Goal: Task Accomplishment & Management: Complete application form

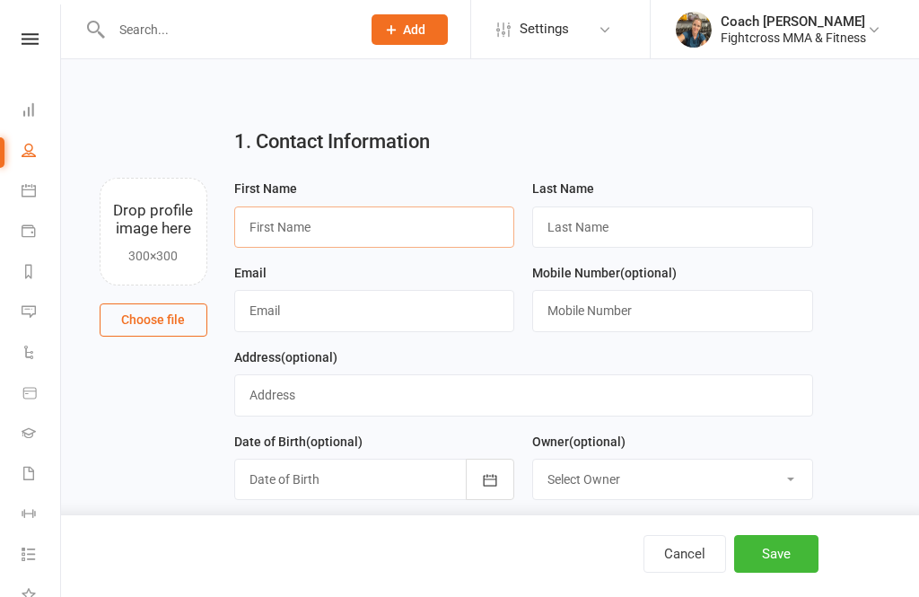
click at [388, 226] on input "text" at bounding box center [374, 226] width 281 height 41
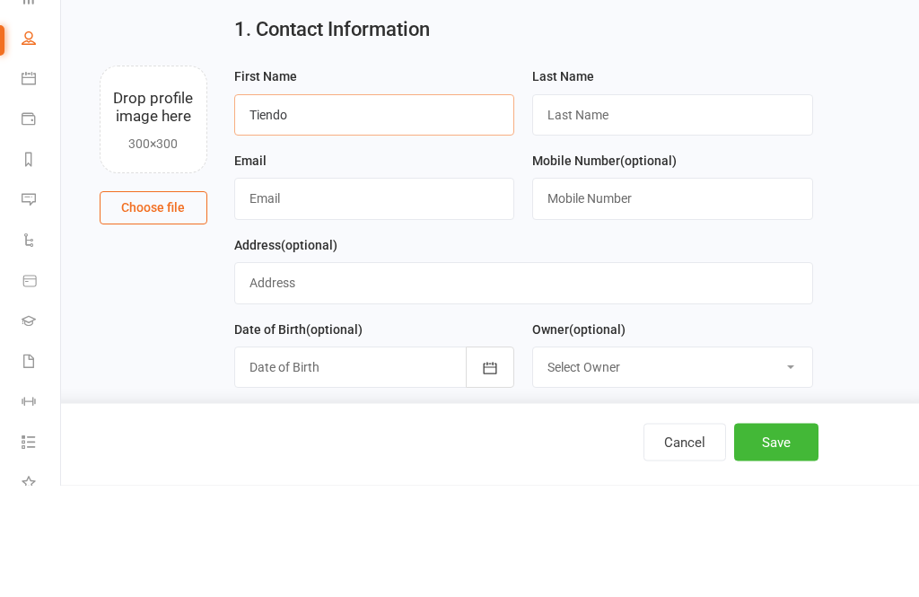
type input "Tiendo"
click at [648, 206] on input "text" at bounding box center [672, 226] width 281 height 41
type input "[PERSON_NAME]"
click at [388, 290] on input "text" at bounding box center [374, 310] width 281 height 41
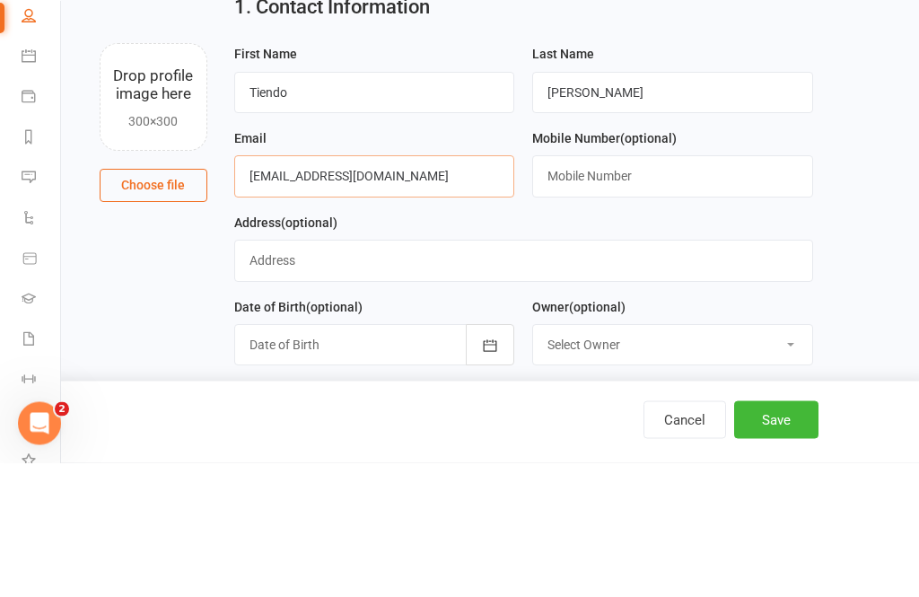
type input "[EMAIL_ADDRESS][DOMAIN_NAME]"
click at [674, 290] on input "text" at bounding box center [672, 310] width 281 height 41
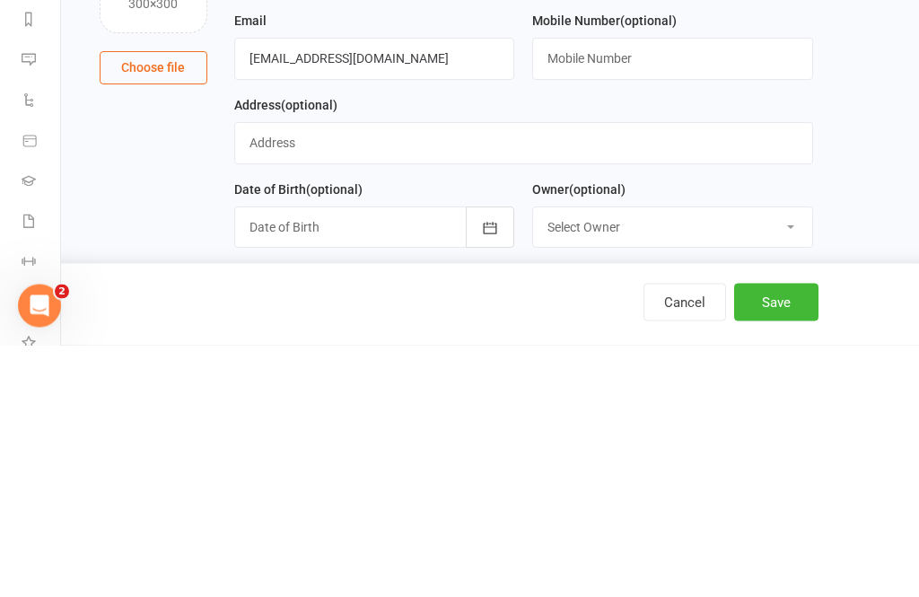
scroll to position [252, 0]
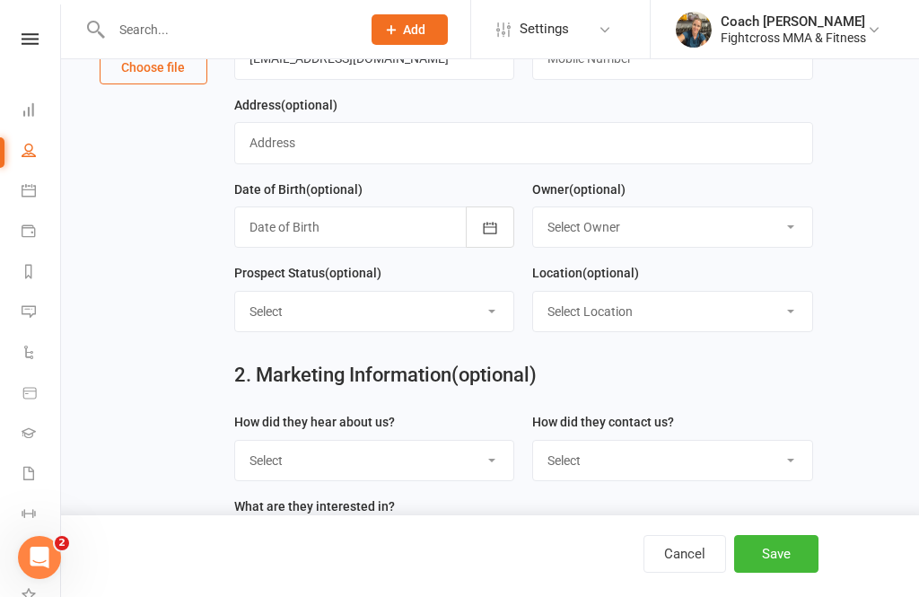
click at [792, 572] on button "Save" at bounding box center [776, 554] width 84 height 38
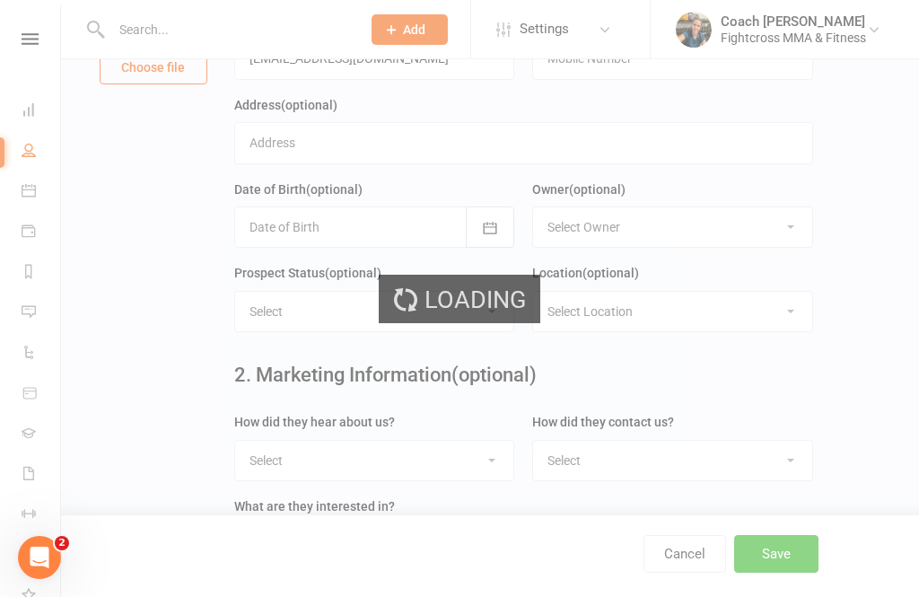
scroll to position [0, 0]
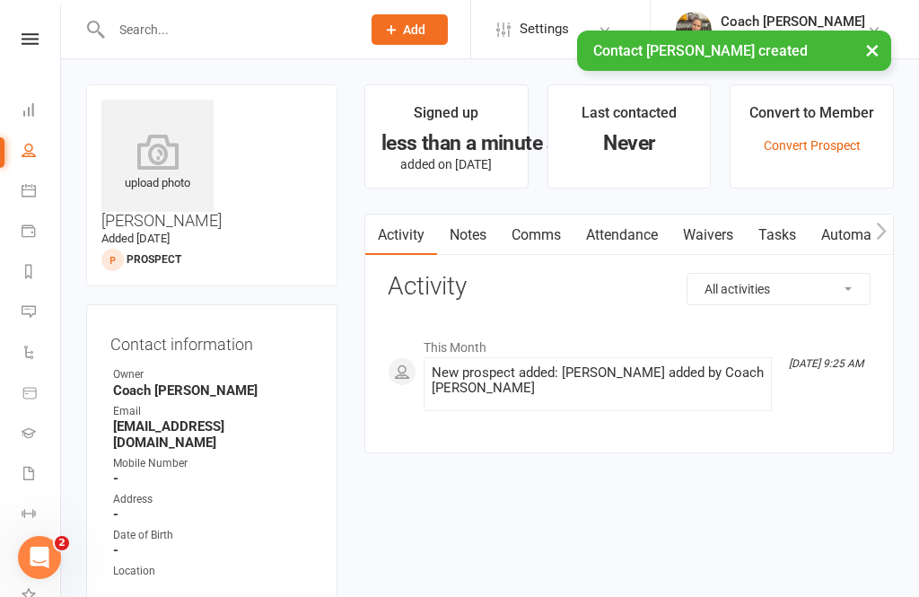
click at [713, 239] on link "Waivers" at bounding box center [707, 234] width 75 height 41
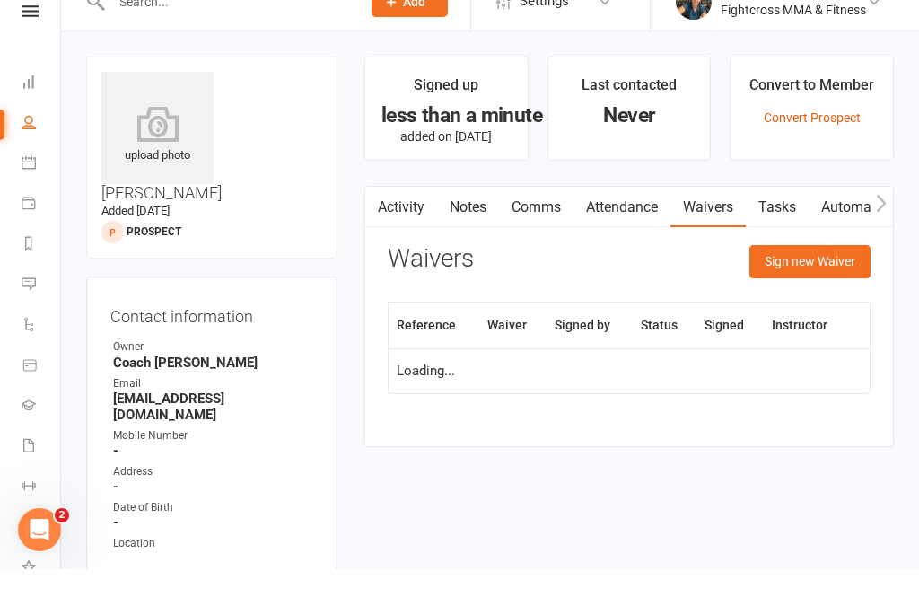
scroll to position [57, 0]
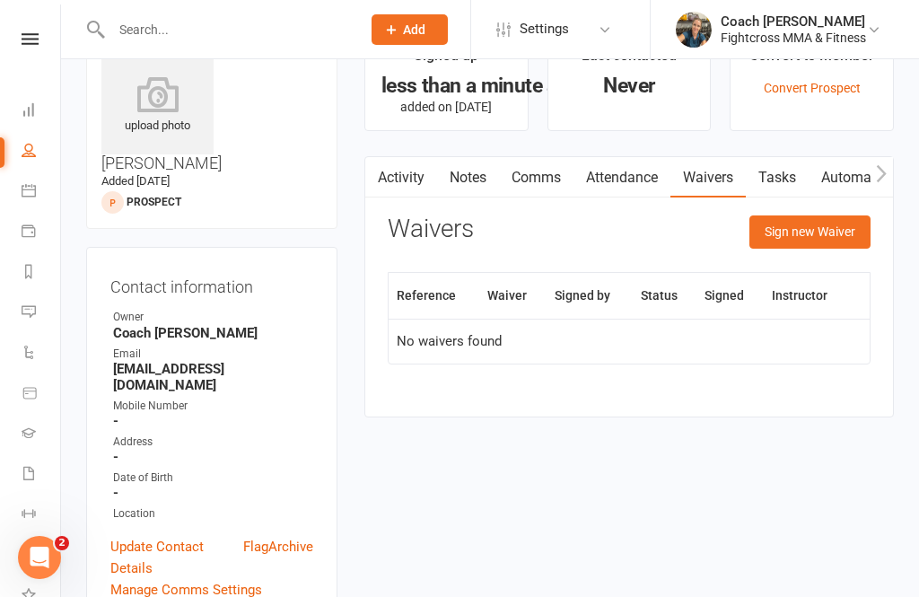
click at [809, 231] on button "Sign new Waiver" at bounding box center [809, 231] width 121 height 32
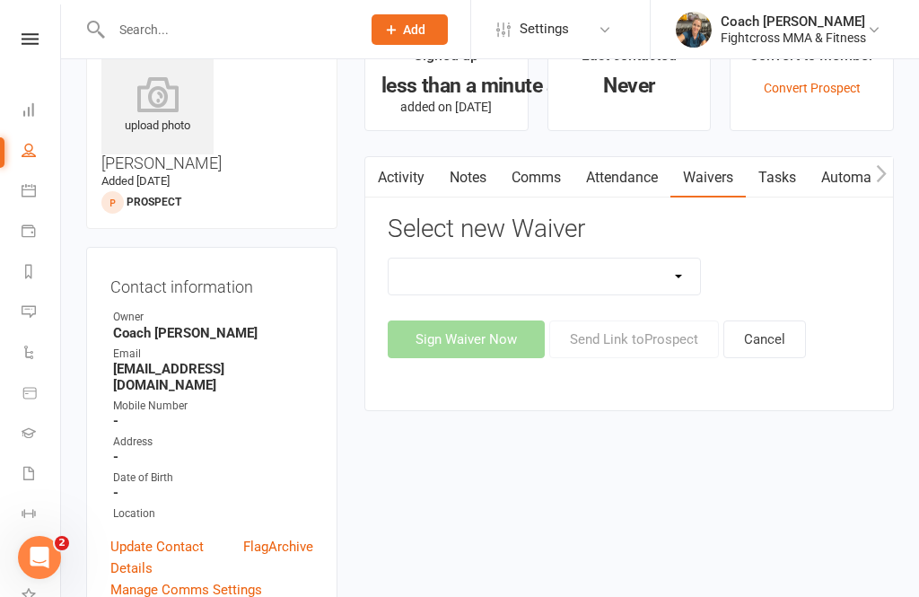
click at [683, 279] on select "10 Class Pass Membership Waiver 14 Day Trial Membership Waiver 14 Day Trial (On…" at bounding box center [543, 276] width 311 height 36
select select "7967"
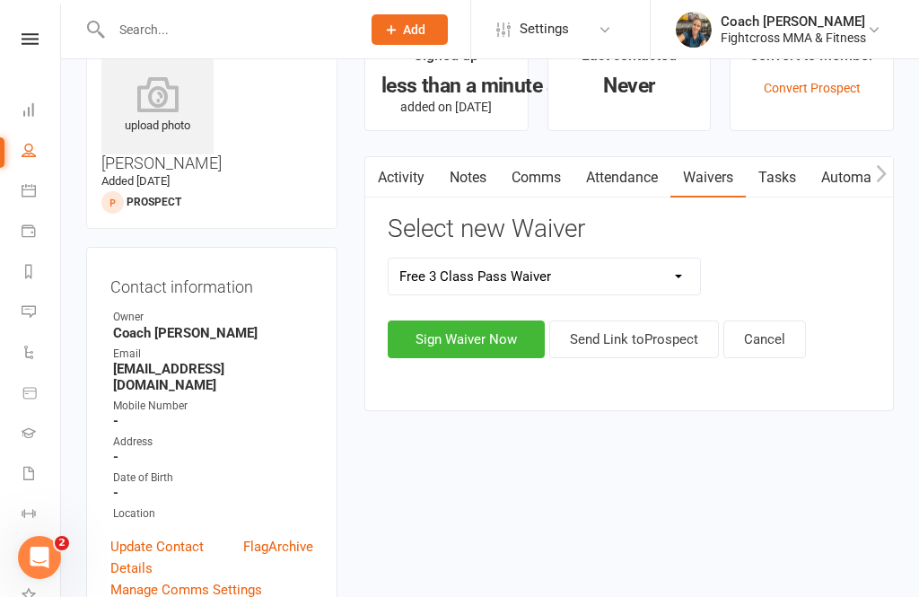
click at [482, 344] on button "Sign Waiver Now" at bounding box center [466, 339] width 157 height 38
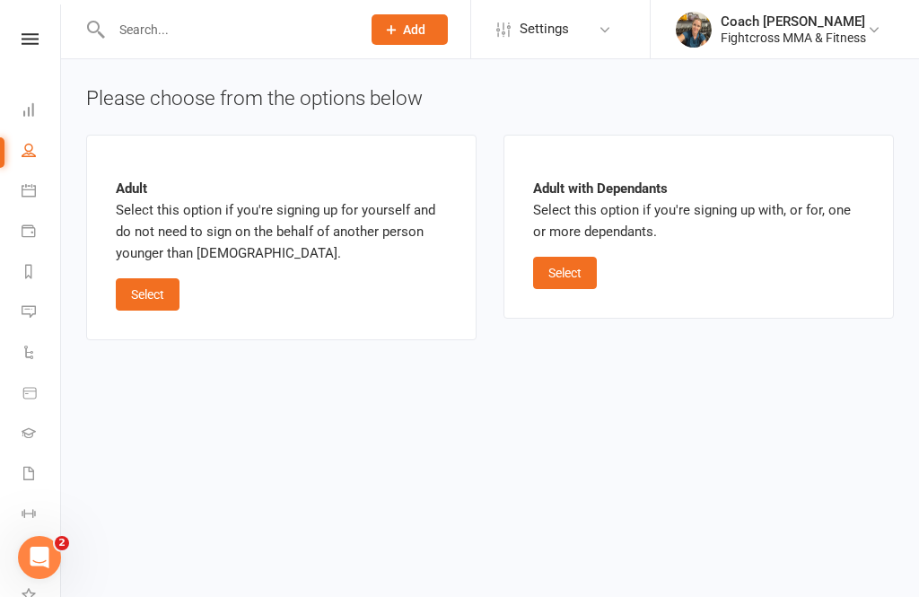
click at [156, 293] on button "Select" at bounding box center [148, 294] width 64 height 32
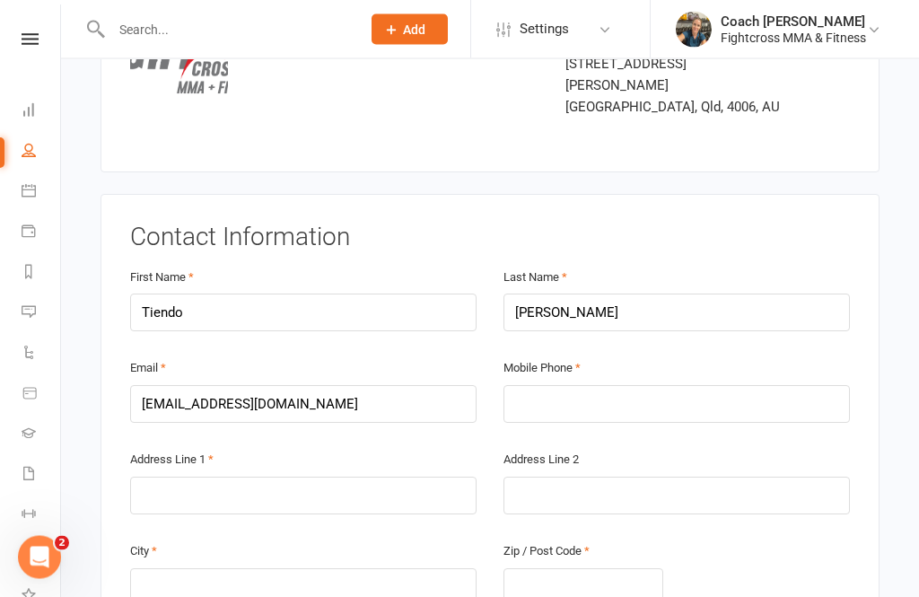
scroll to position [190, 0]
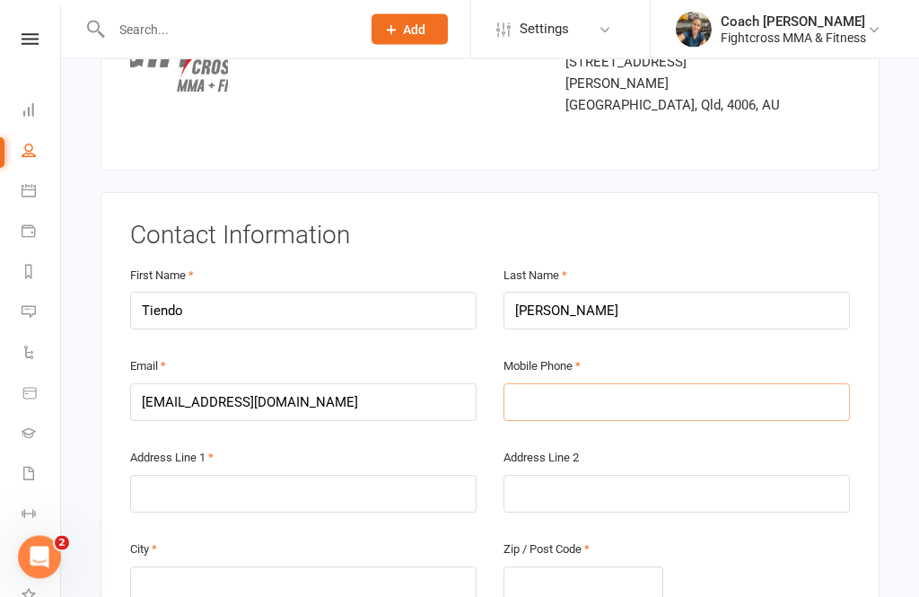
click at [675, 384] on input "text" at bounding box center [676, 403] width 346 height 38
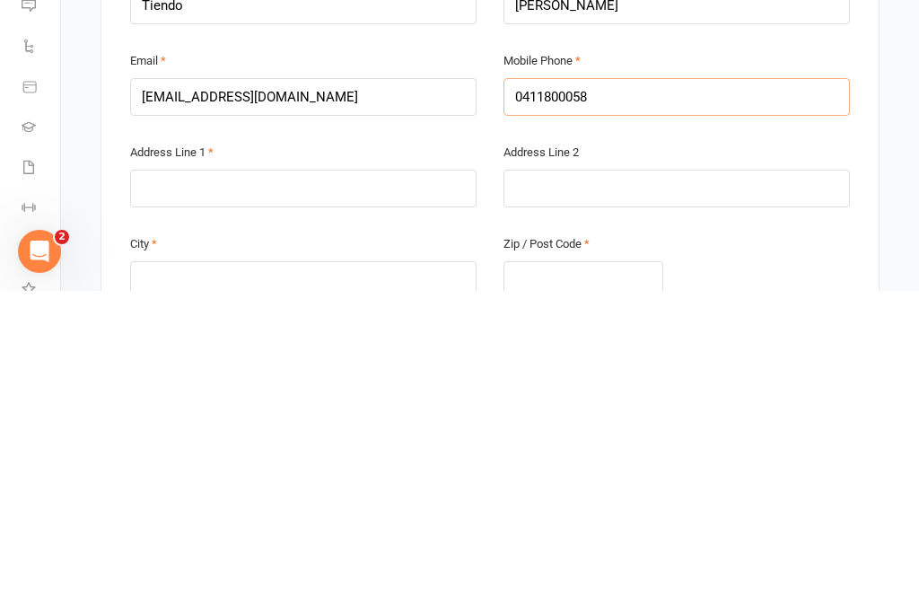
type input "0411800058"
click at [194, 475] on input "text" at bounding box center [303, 494] width 346 height 38
type input "[STREET_ADDRESS][PERSON_NAME]"
click at [330, 567] on input "text" at bounding box center [303, 586] width 346 height 38
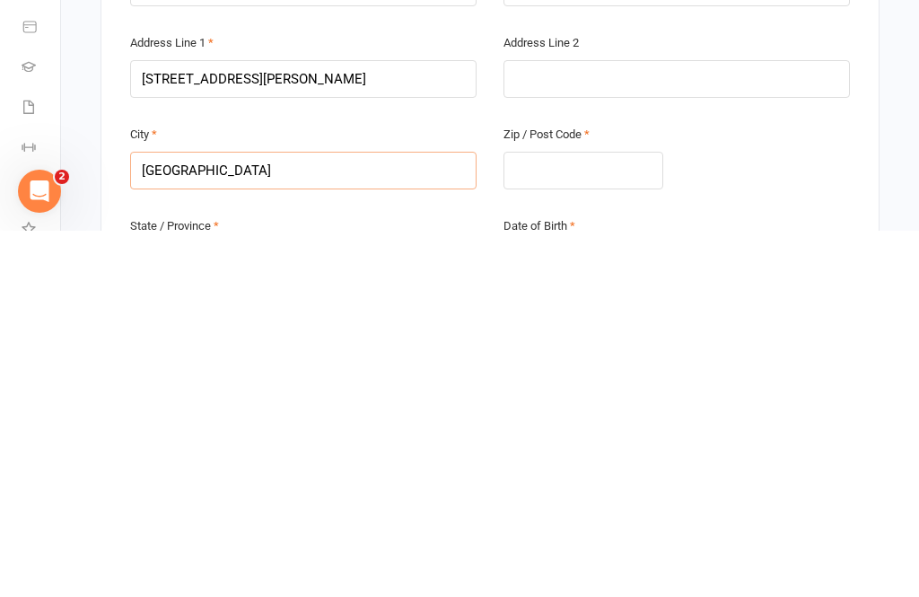
type input "[GEOGRAPHIC_DATA]"
click at [604, 518] on input "text" at bounding box center [583, 537] width 160 height 38
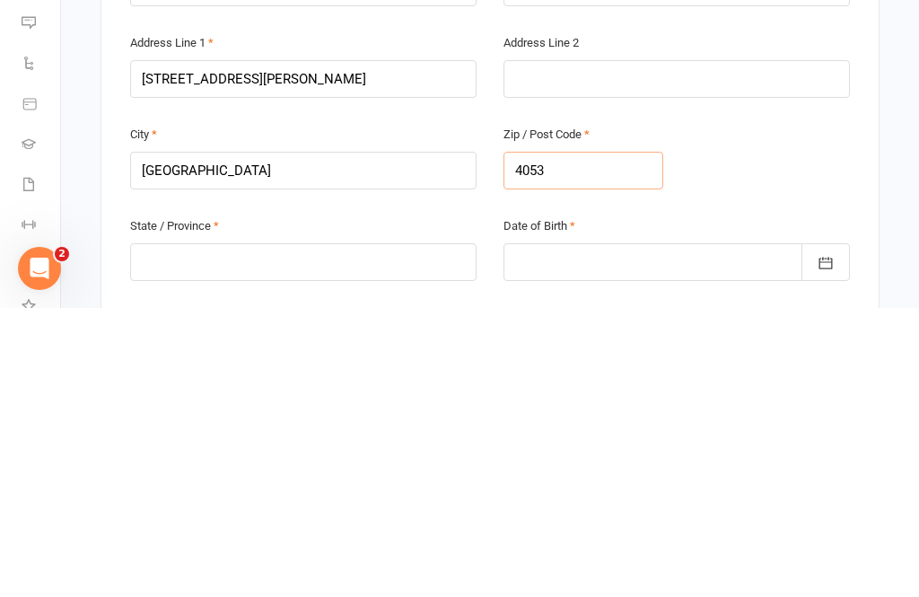
scroll to position [318, 0]
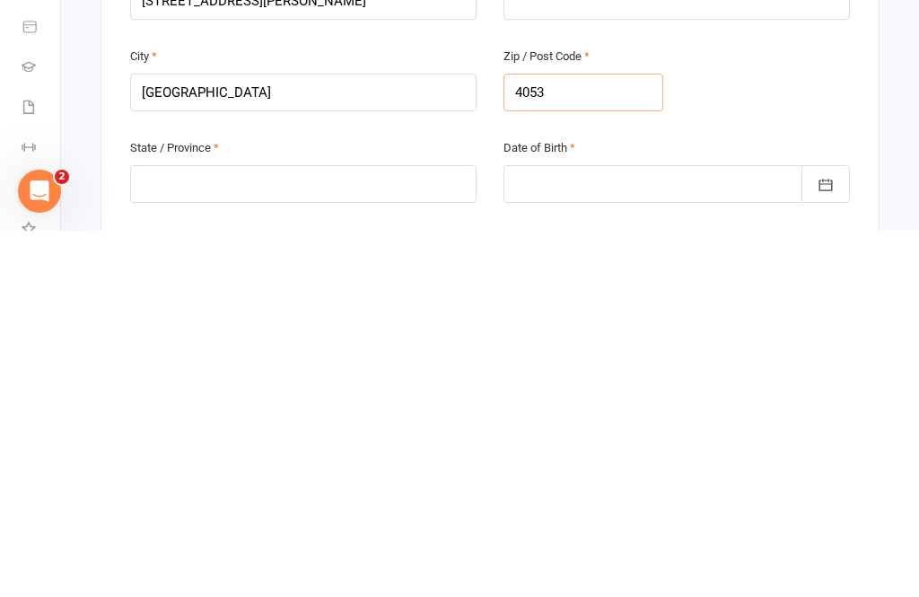
type input "4053"
click at [357, 531] on input "text" at bounding box center [303, 550] width 346 height 38
type input "QLD"
click at [607, 531] on div at bounding box center [676, 550] width 346 height 38
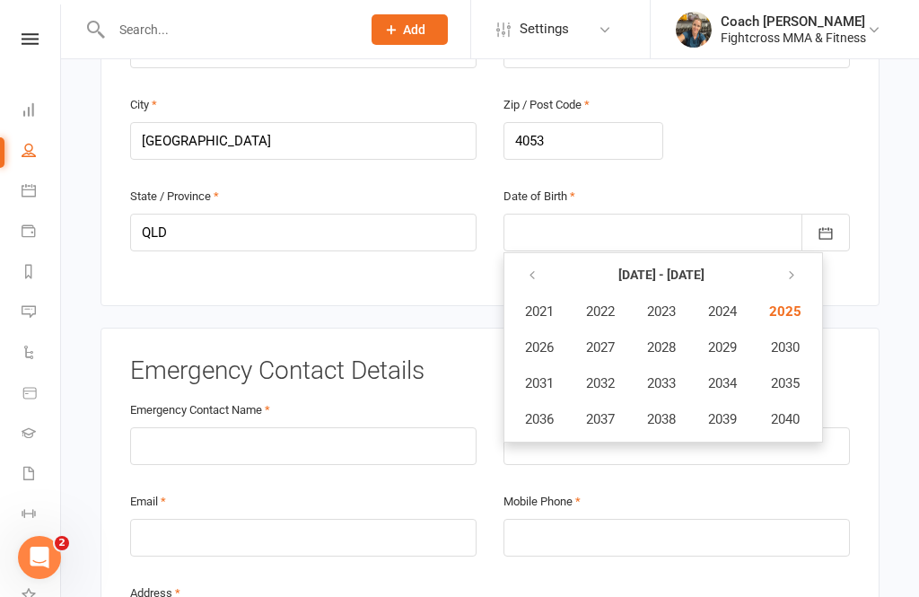
scroll to position [634, 0]
click at [528, 269] on icon "button" at bounding box center [532, 276] width 13 height 14
click at [606, 304] on span "2002" at bounding box center [600, 312] width 29 height 16
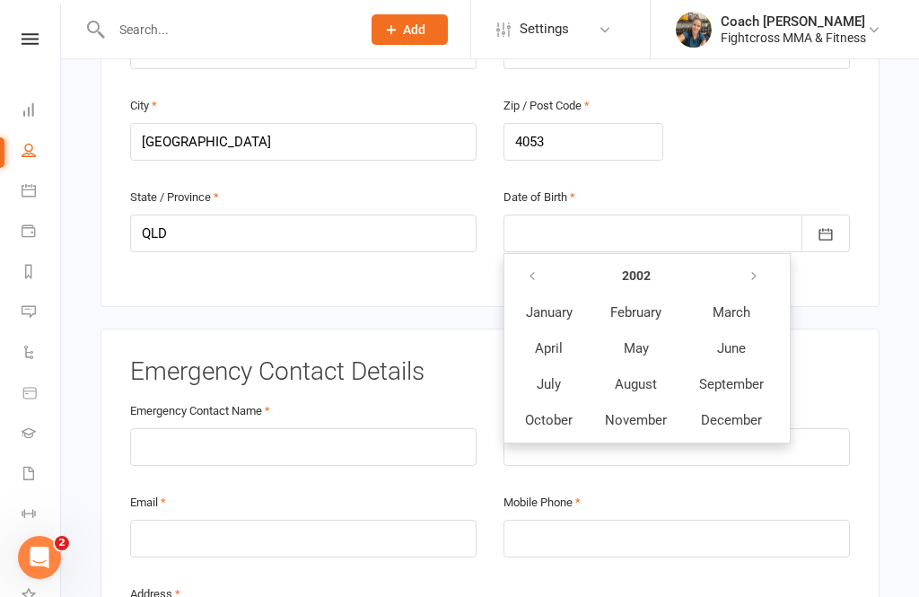
click at [549, 376] on span "July" at bounding box center [548, 384] width 24 height 16
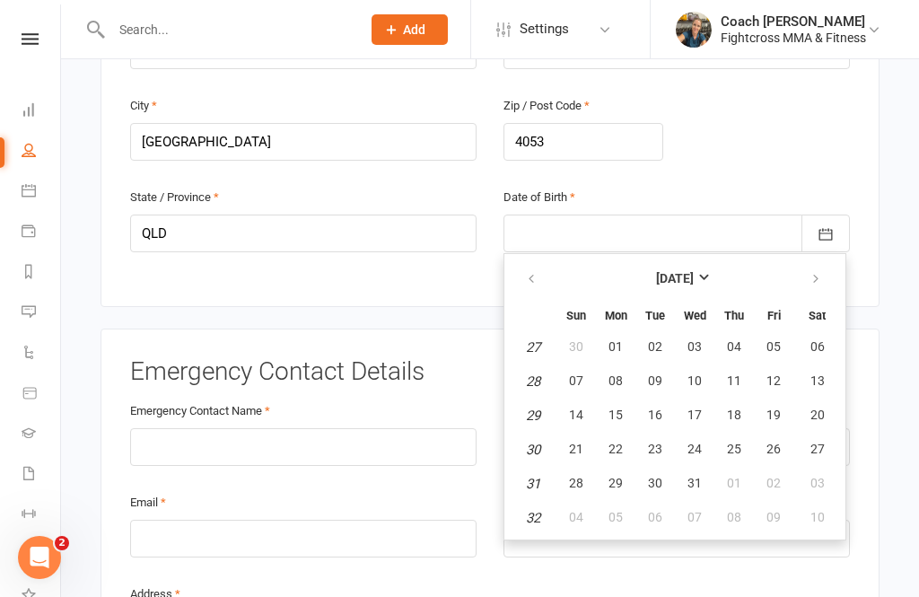
click at [576, 475] on span "28" at bounding box center [576, 482] width 14 height 14
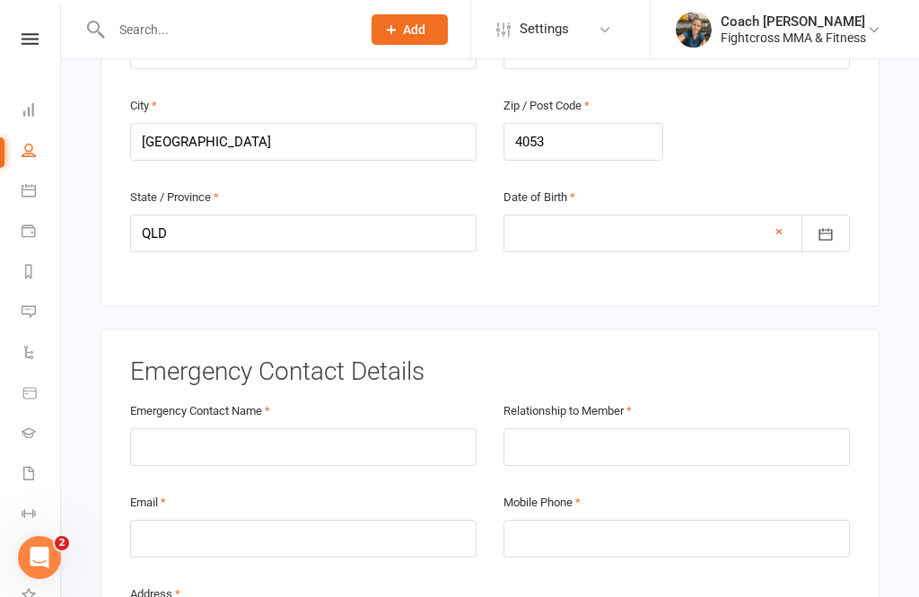
type input "[DATE]"
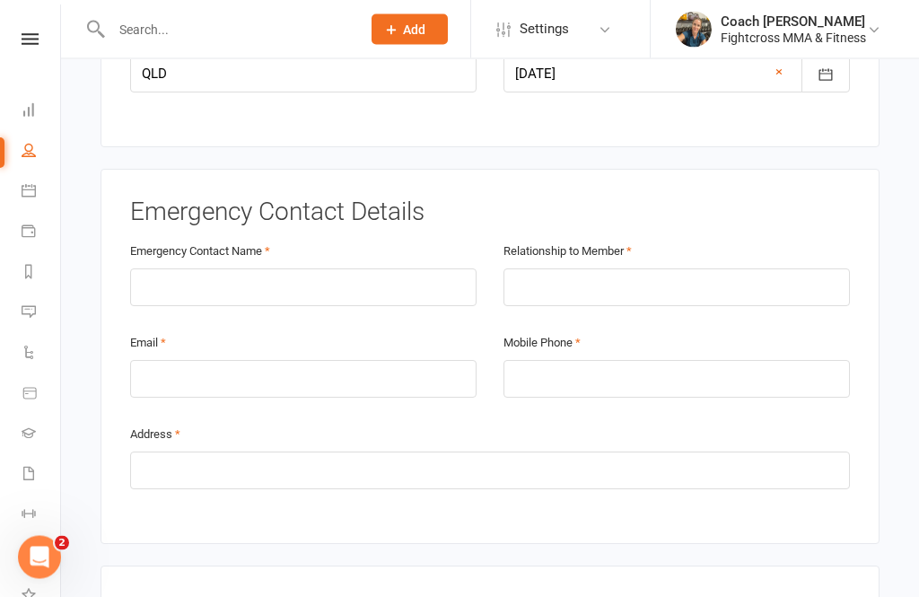
scroll to position [812, 0]
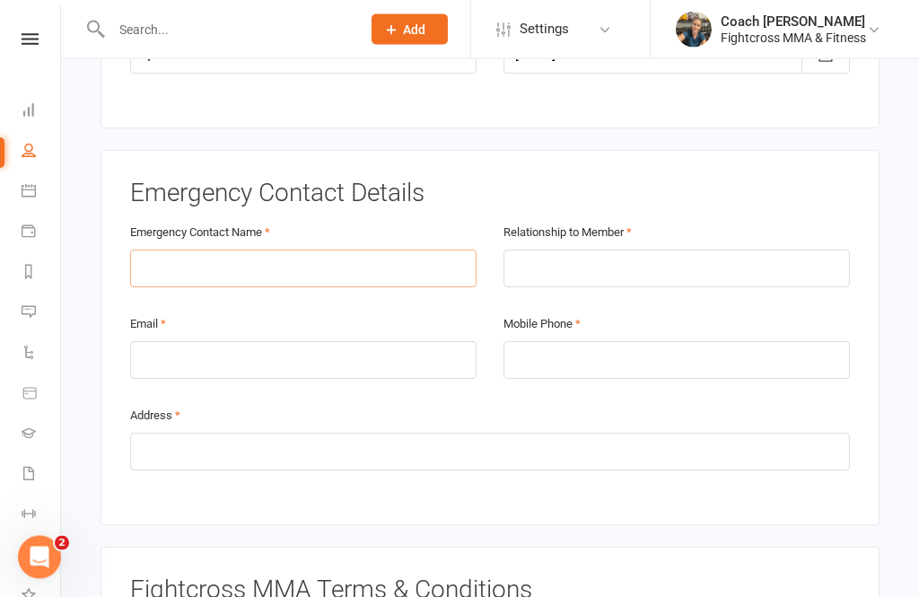
click at [279, 250] on input "text" at bounding box center [303, 269] width 346 height 38
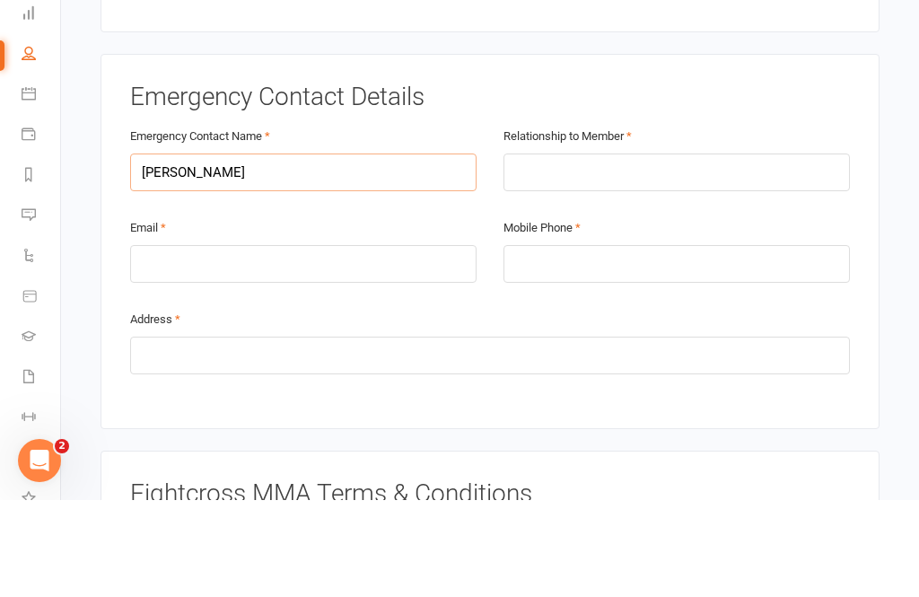
type input "[PERSON_NAME]"
click at [695, 250] on input "text" at bounding box center [676, 269] width 346 height 38
type input "Brother"
click at [231, 342] on input "email" at bounding box center [303, 361] width 346 height 38
type input "[EMAIL_ADDRESS][DOMAIN_NAME]"
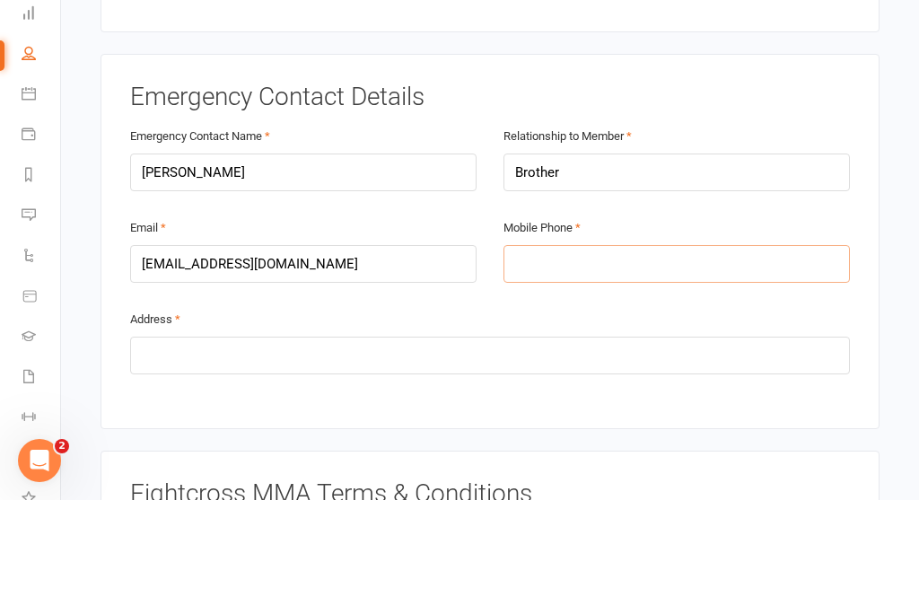
click at [599, 342] on input "tel" at bounding box center [676, 361] width 346 height 38
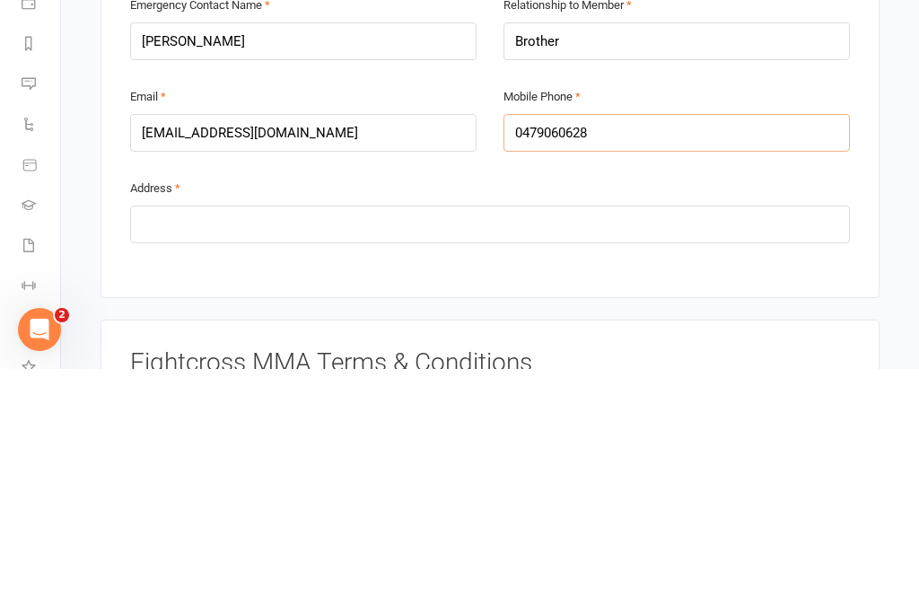
type input "0479060628"
click at [596, 433] on input "text" at bounding box center [489, 452] width 719 height 38
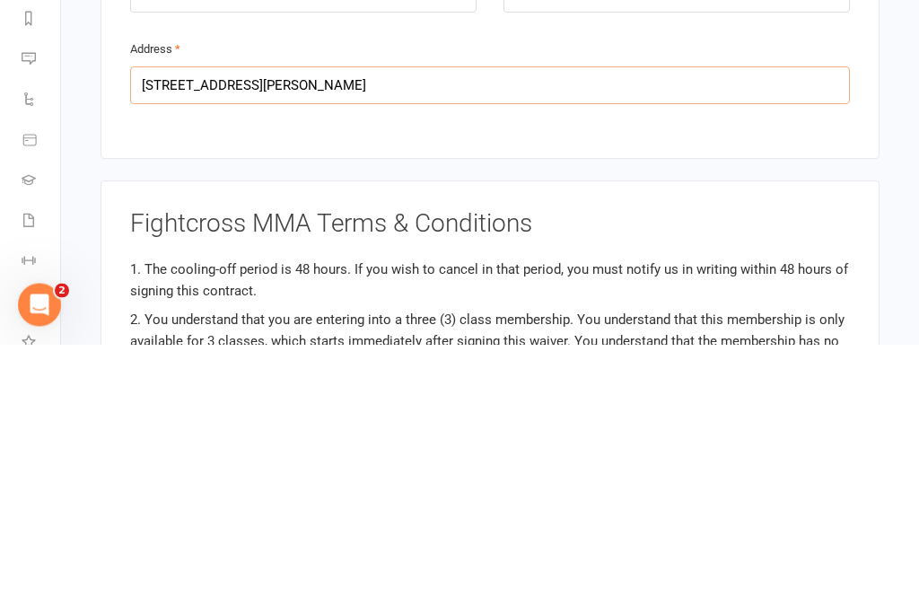
type input "[STREET_ADDRESS][PERSON_NAME]"
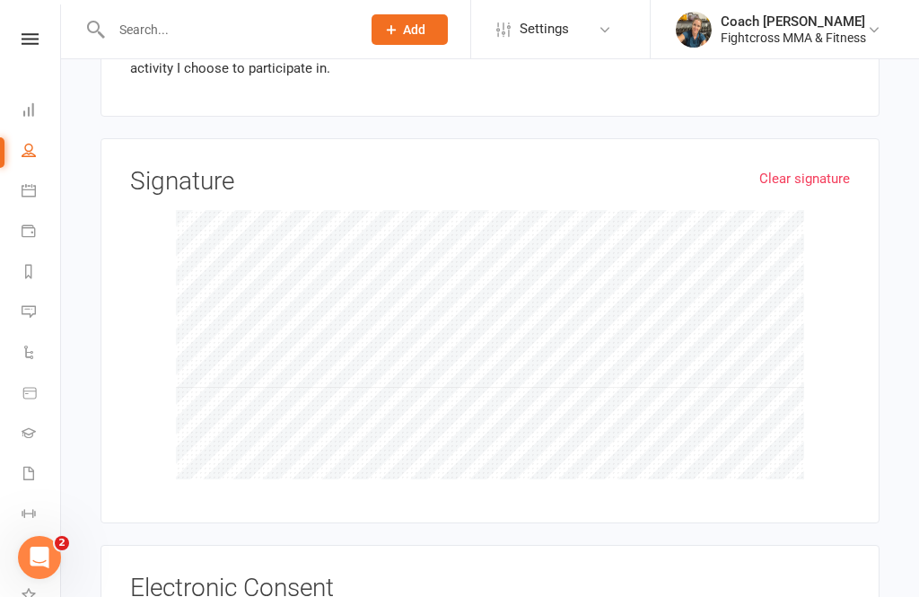
scroll to position [1958, 0]
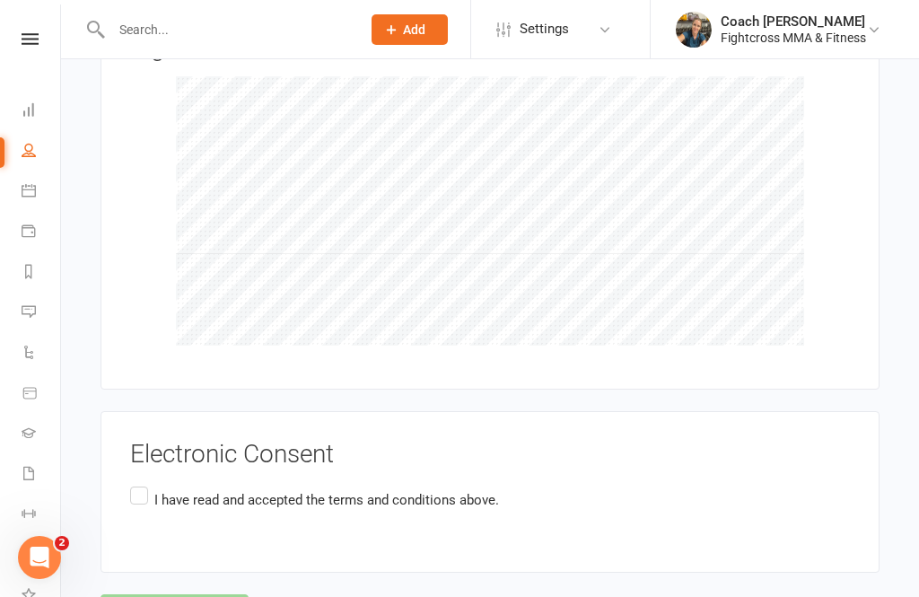
click at [134, 483] on label "I have read and accepted the terms and conditions above." at bounding box center [314, 500] width 369 height 35
click at [134, 483] on input "I have read and accepted the terms and conditions above." at bounding box center [136, 483] width 12 height 0
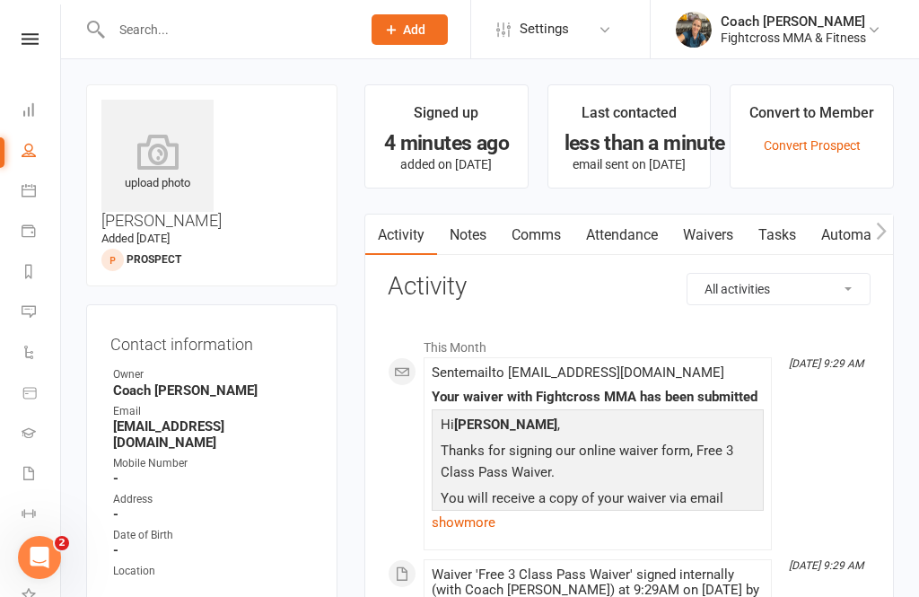
click at [35, 41] on icon at bounding box center [30, 39] width 17 height 12
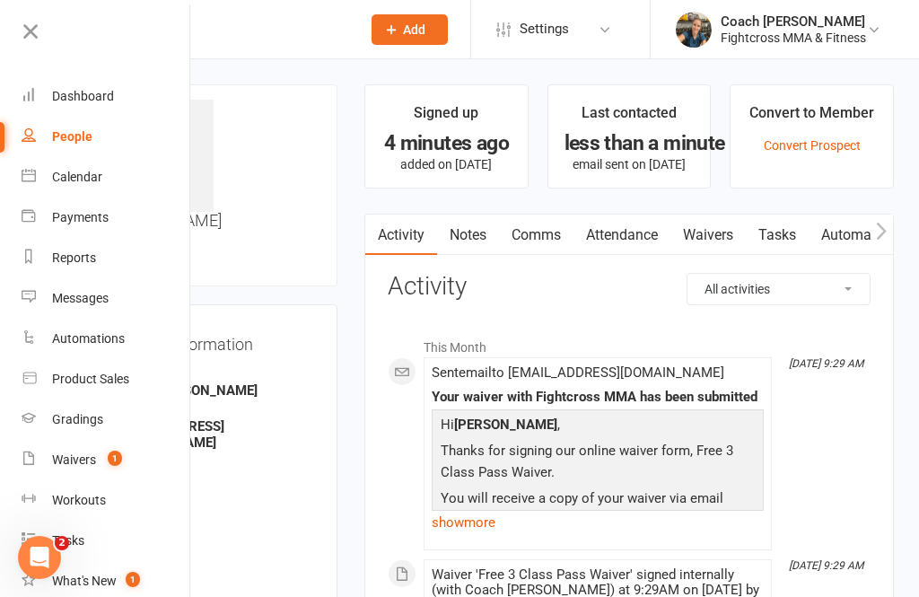
click at [79, 96] on div "Dashboard" at bounding box center [83, 96] width 62 height 14
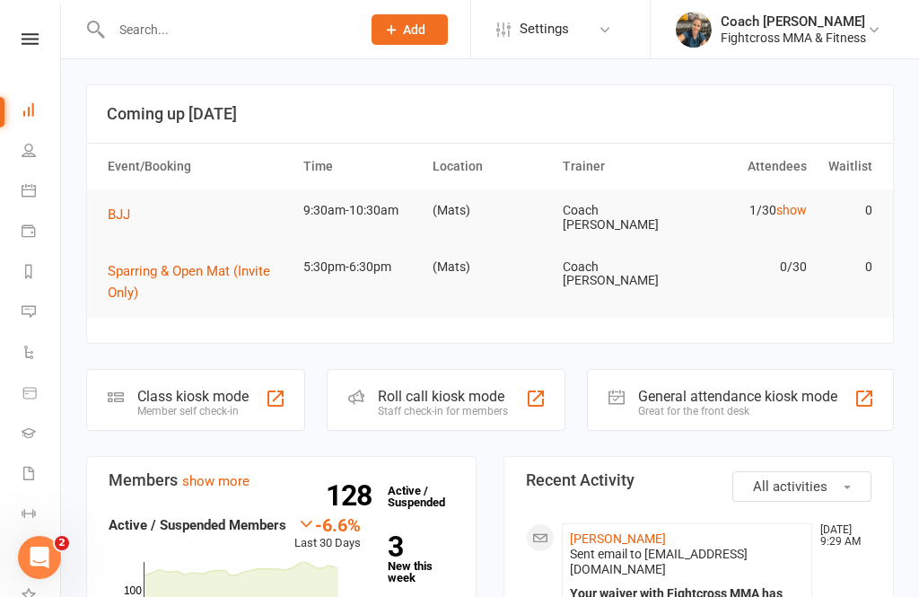
click at [721, 379] on div "General attendance kiosk mode Great for the front desk" at bounding box center [740, 400] width 307 height 62
